Goal: Download file/media

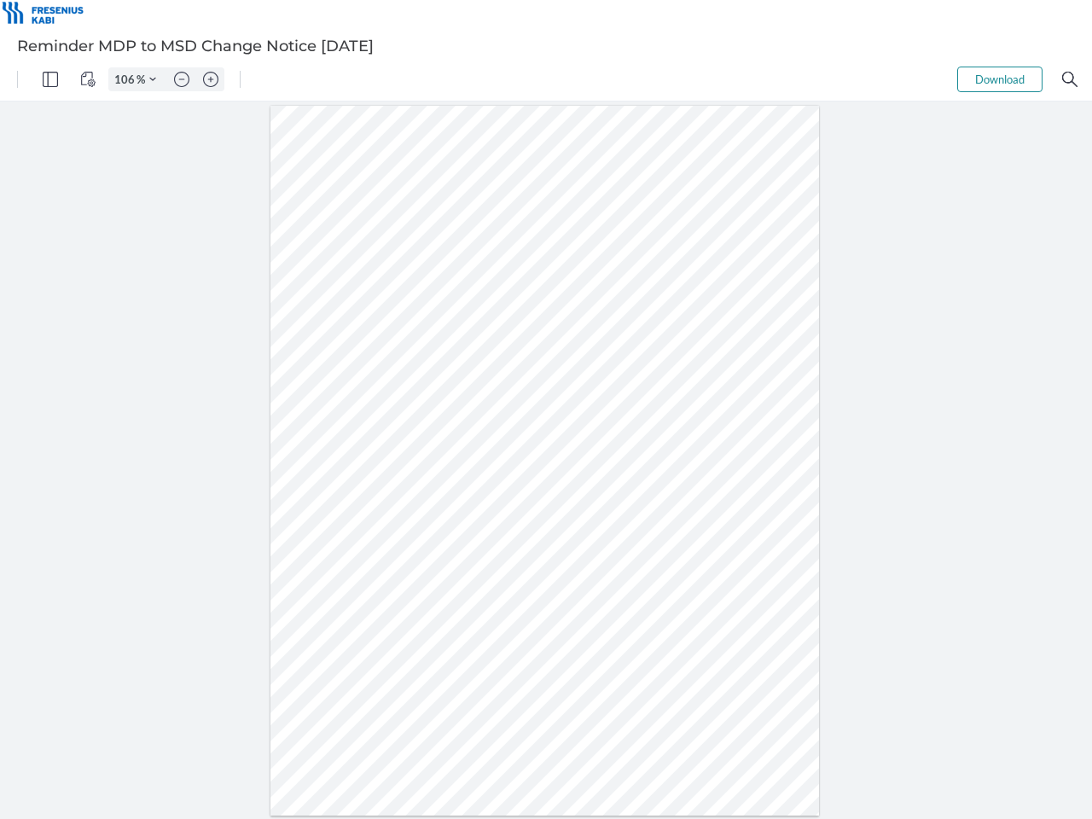
click at [50, 79] on img "Panel" at bounding box center [50, 79] width 15 height 15
click at [88, 79] on img "View Controls" at bounding box center [87, 79] width 15 height 15
click at [127, 79] on input "106" at bounding box center [122, 79] width 27 height 15
click at [153, 79] on img "Zoom Controls" at bounding box center [152, 79] width 7 height 7
click at [182, 79] on img "Zoom out" at bounding box center [181, 79] width 15 height 15
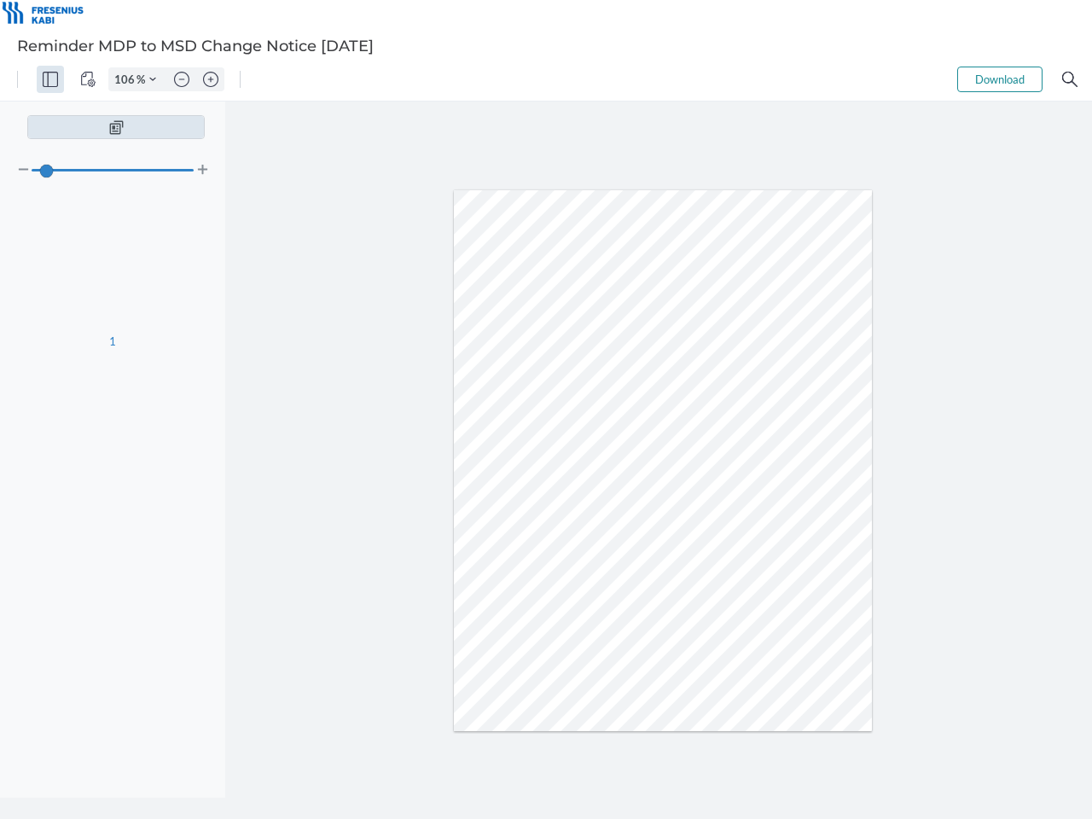
click at [211, 79] on img "Zoom in" at bounding box center [210, 79] width 15 height 15
click at [1000, 79] on button "Download" at bounding box center [999, 80] width 85 height 26
click at [1069, 79] on img "Search" at bounding box center [1069, 79] width 15 height 15
type input "106"
